Goal: Find specific page/section: Find specific page/section

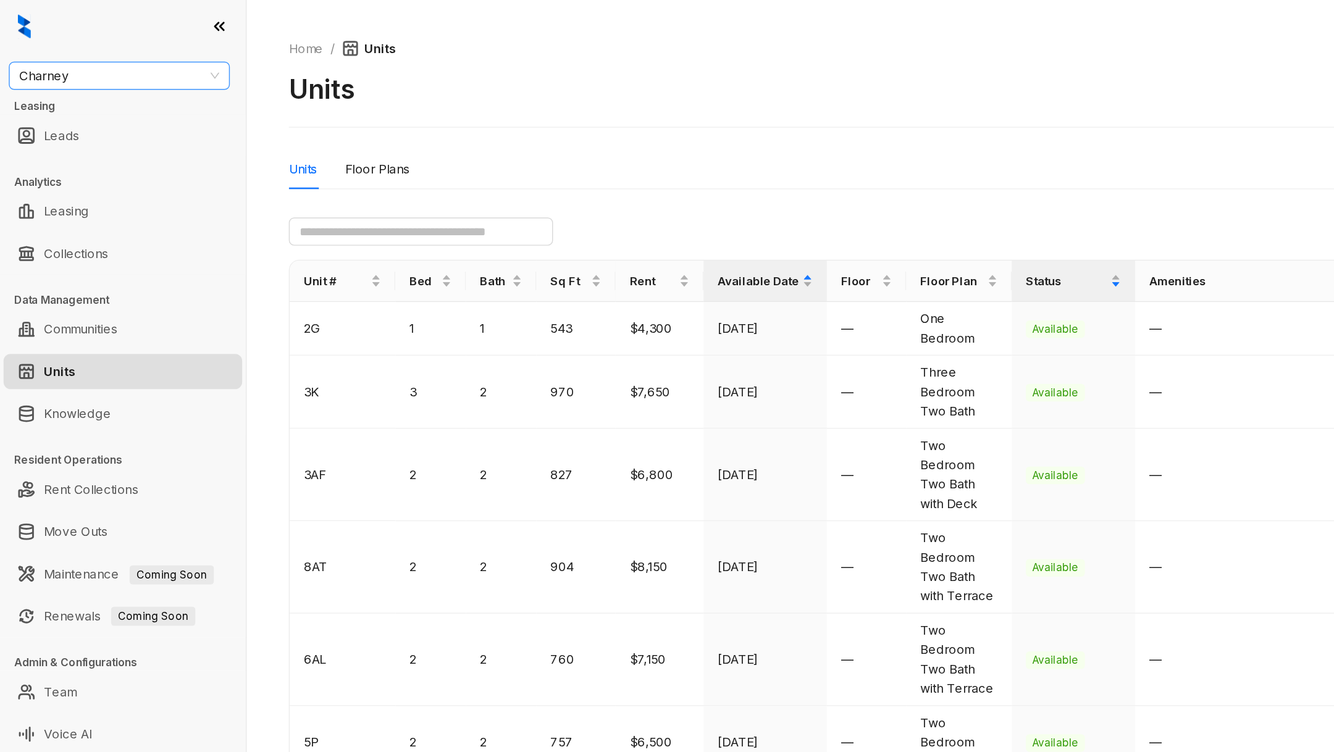
click at [77, 55] on span "Charney" at bounding box center [84, 53] width 140 height 19
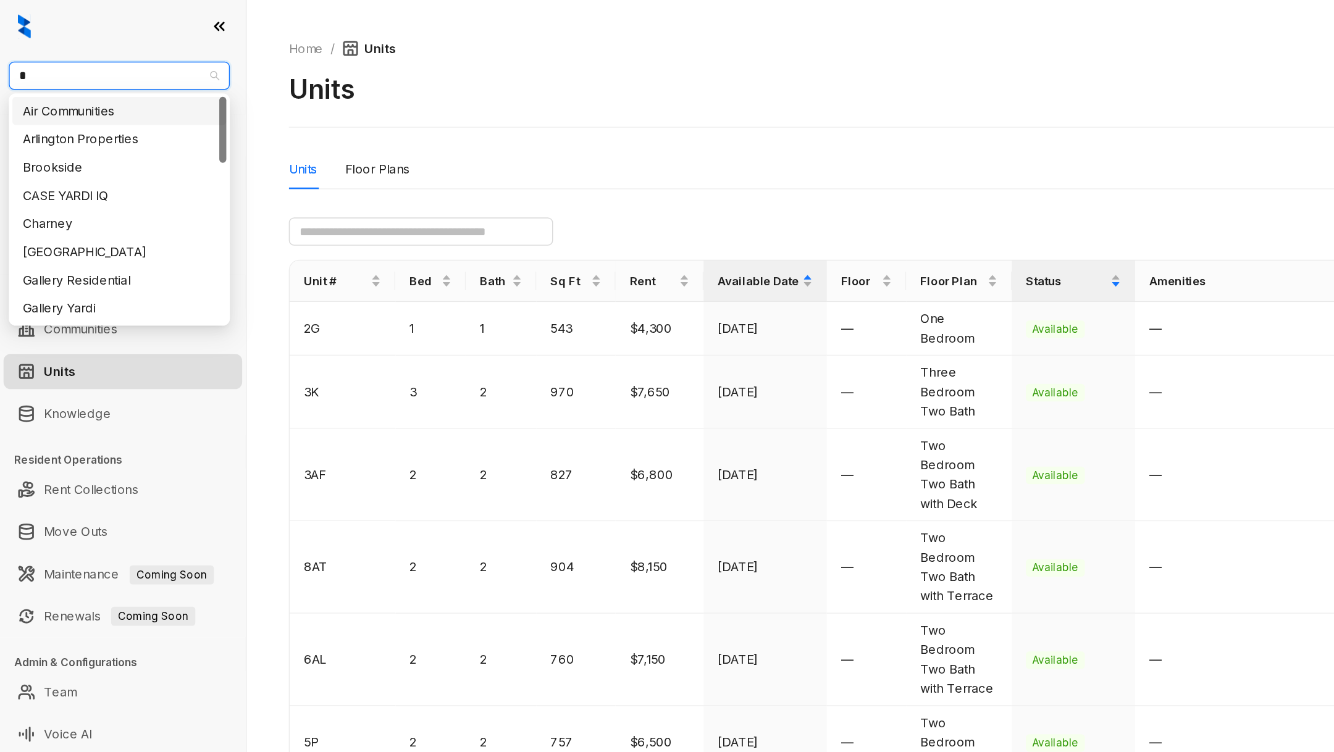
type input "**"
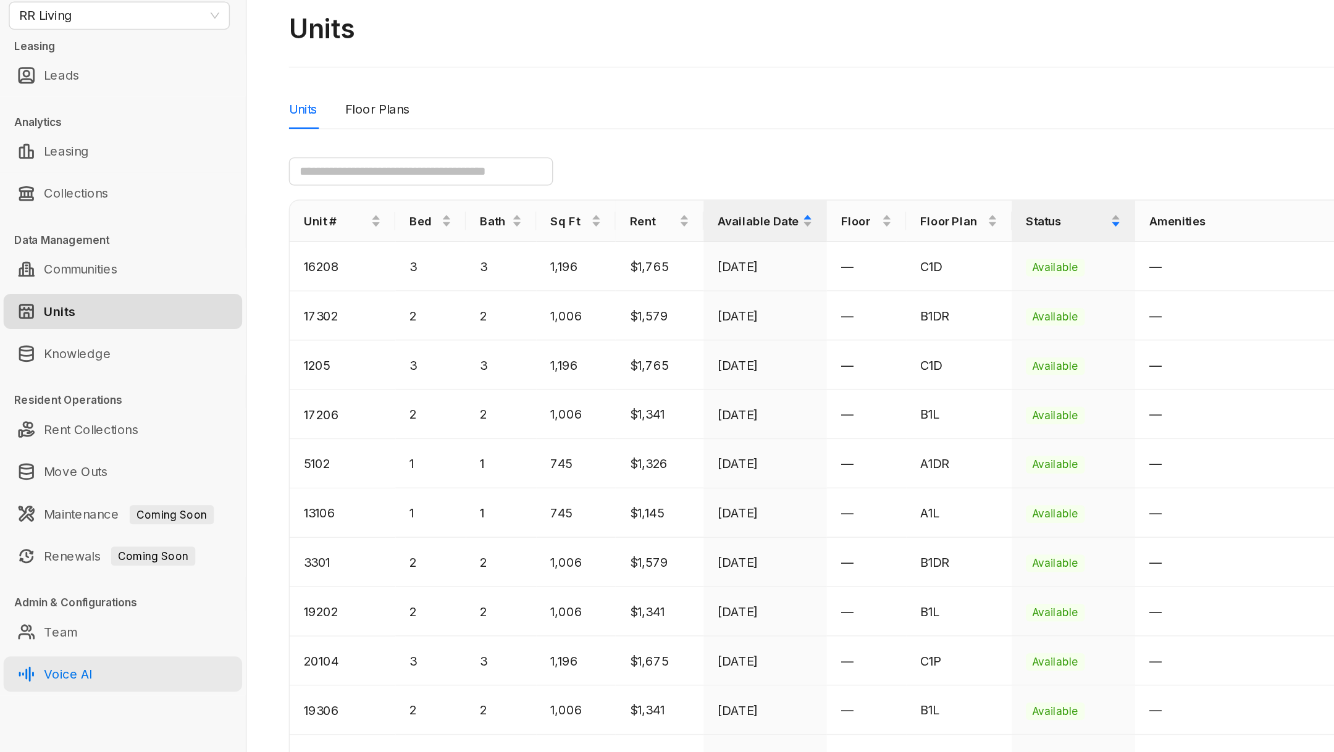
click at [56, 505] on link "Voice AI" at bounding box center [47, 515] width 33 height 25
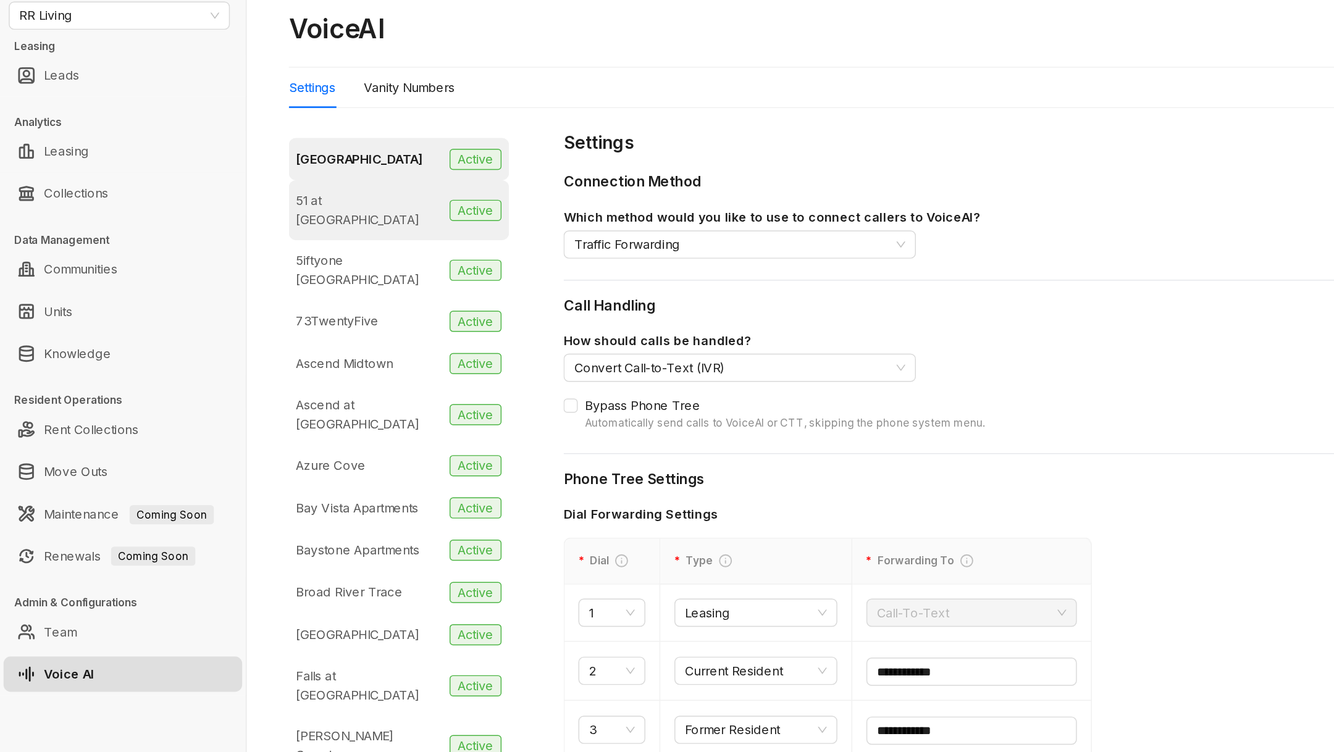
scroll to position [31, 0]
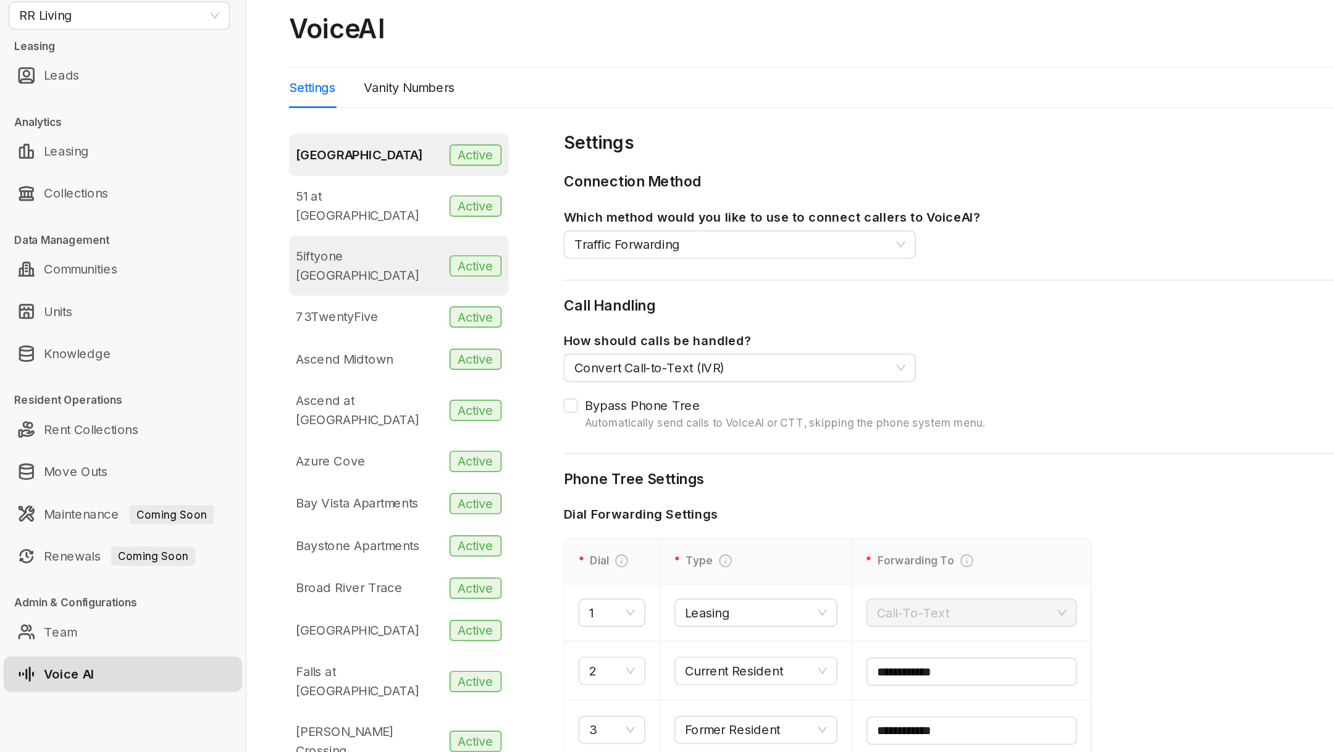
click at [283, 215] on div "5iftyone Tradan Heights" at bounding box center [259, 228] width 103 height 27
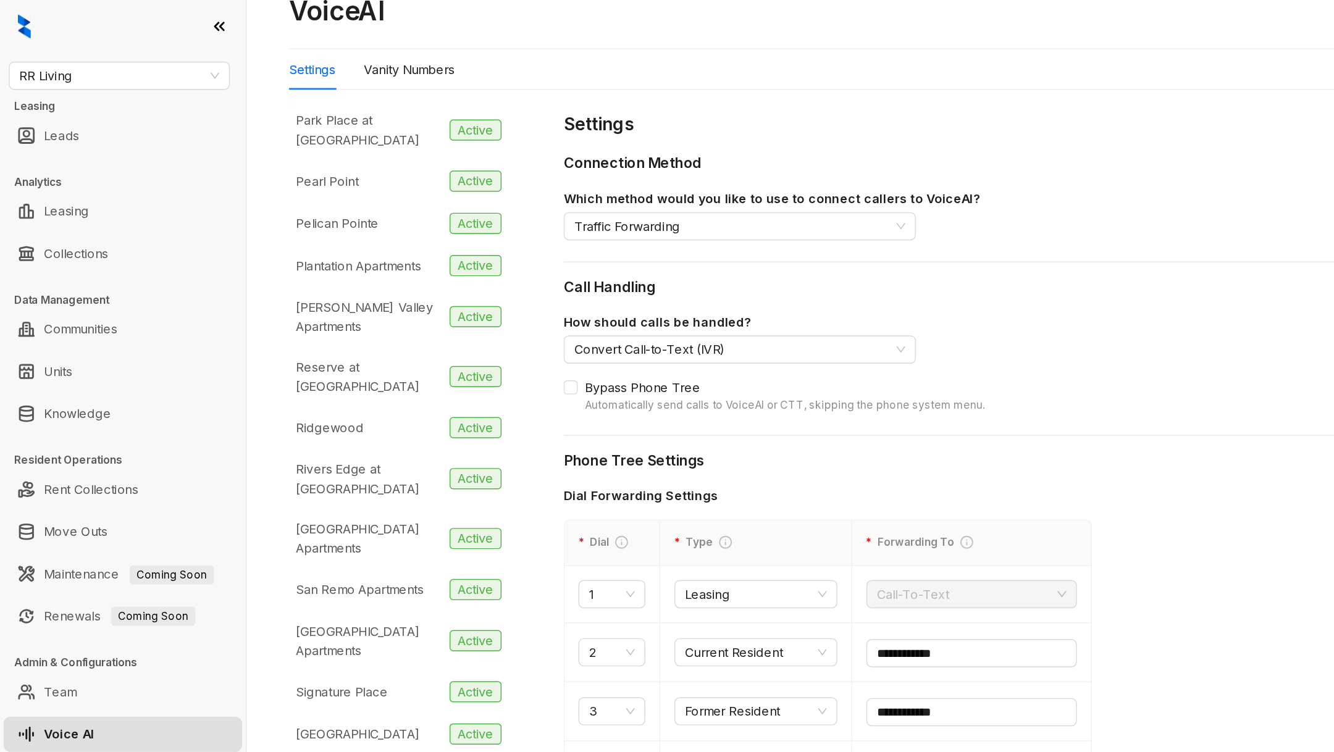
scroll to position [56, 0]
